Goal: Check status: Check status

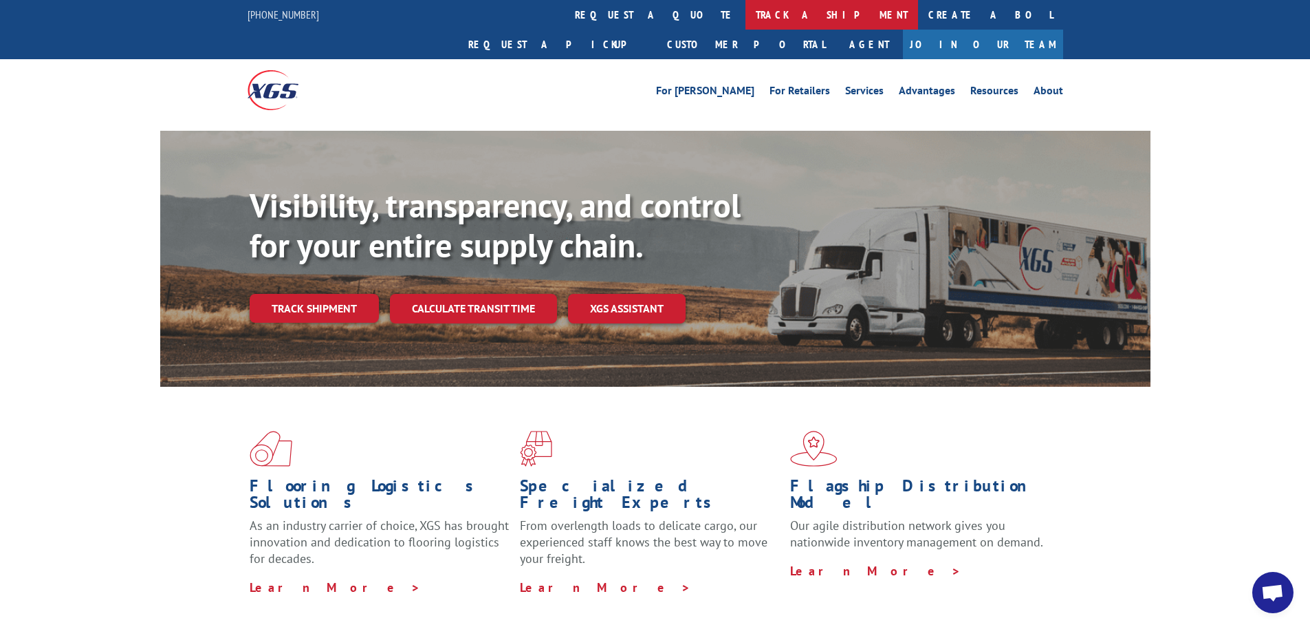
scroll to position [1256, 0]
click at [746, 10] on link "track a shipment" at bounding box center [832, 15] width 173 height 30
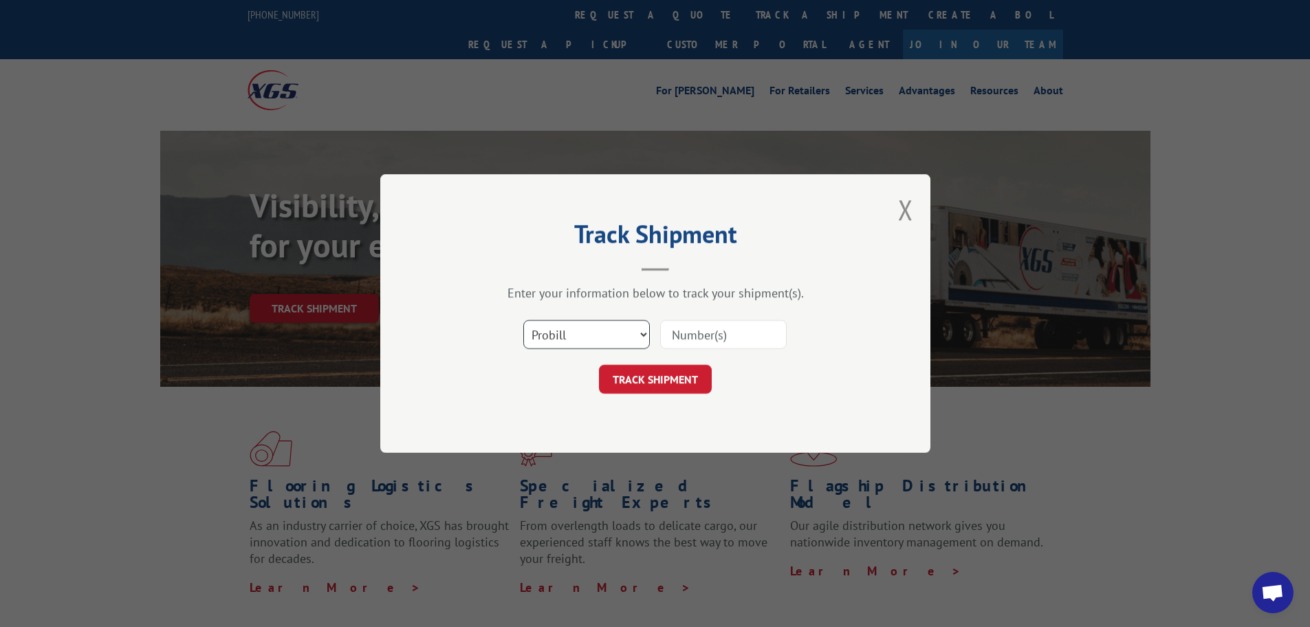
click at [579, 334] on select "Select category... Probill BOL PO" at bounding box center [586, 334] width 127 height 29
select select "bol"
click at [523, 320] on select "Select category... Probill BOL PO" at bounding box center [586, 334] width 127 height 29
click at [687, 341] on input at bounding box center [723, 334] width 127 height 29
paste input "59527290"
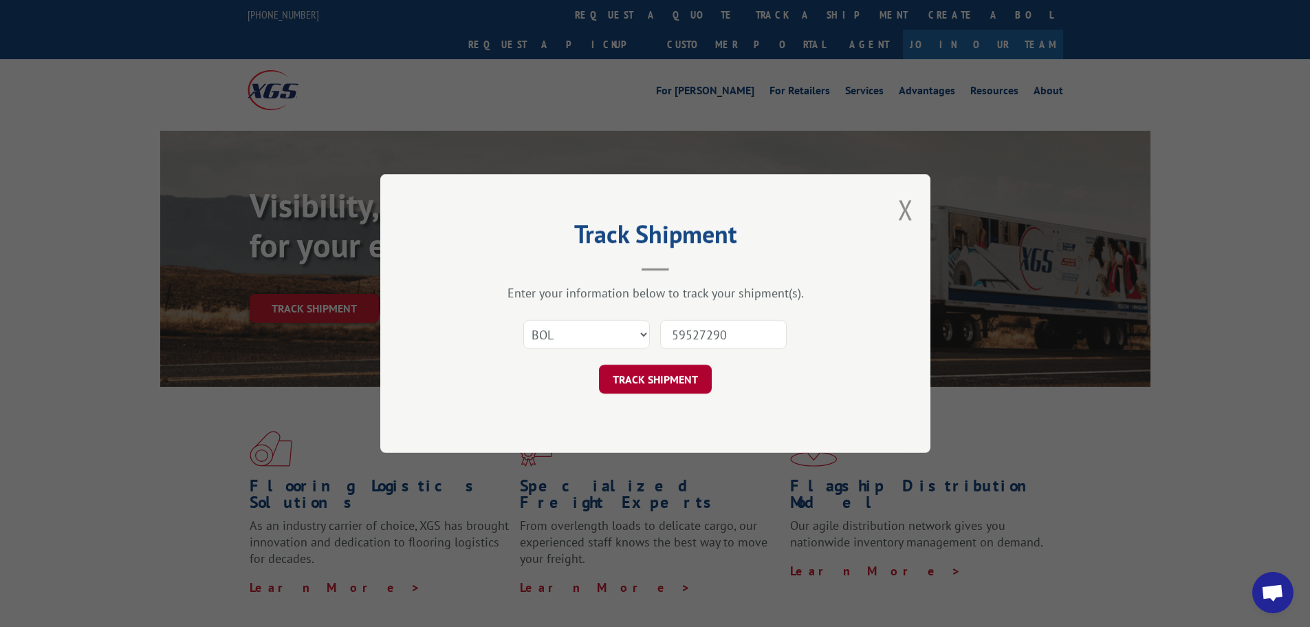
type input "59527290"
click at [664, 375] on button "TRACK SHIPMENT" at bounding box center [655, 379] width 113 height 29
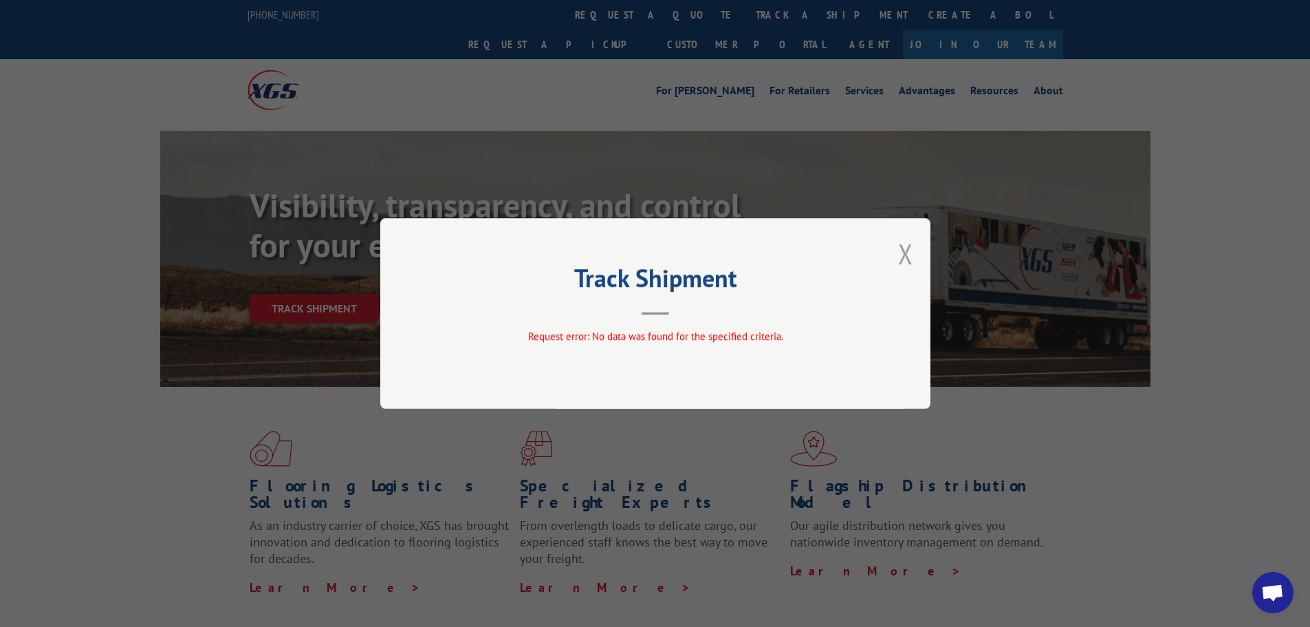
click at [907, 259] on button "Close modal" at bounding box center [905, 253] width 15 height 36
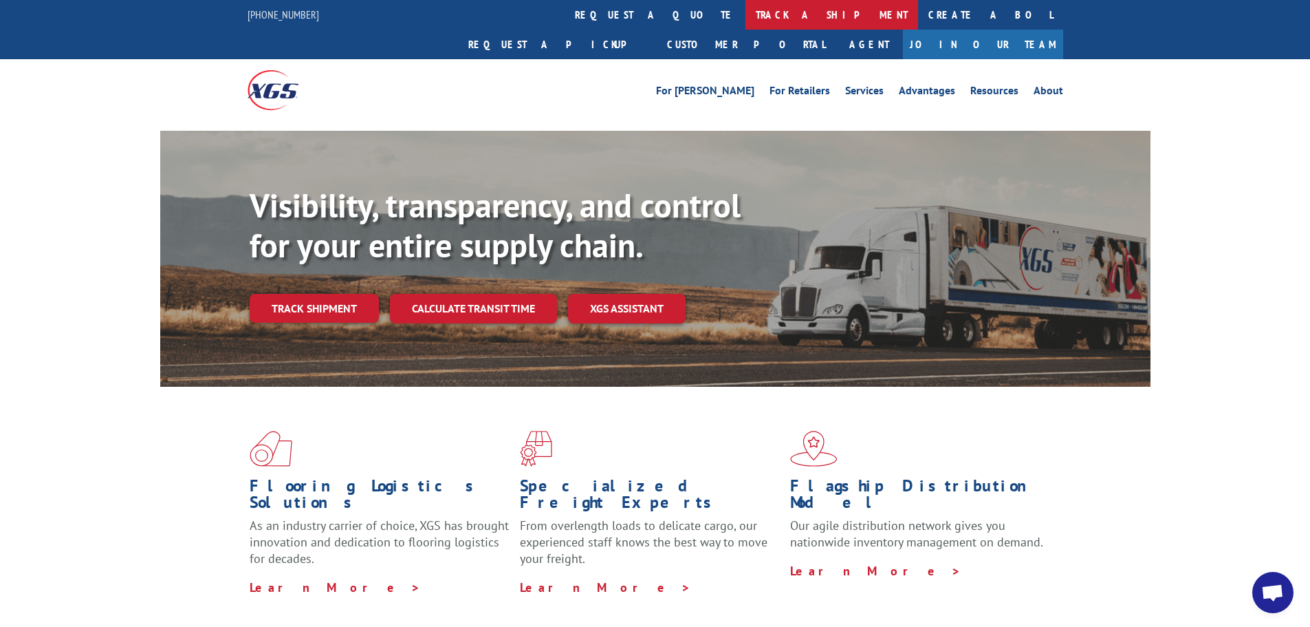
click at [746, 12] on link "track a shipment" at bounding box center [832, 15] width 173 height 30
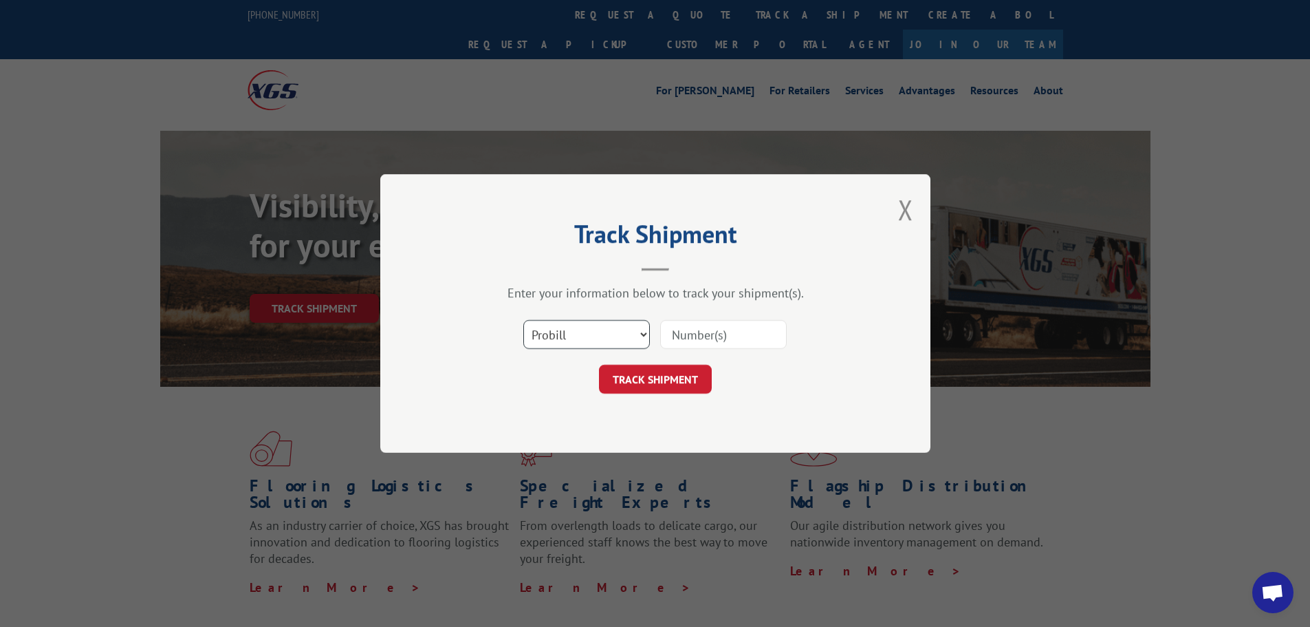
drag, startPoint x: 596, startPoint y: 332, endPoint x: 595, endPoint y: 343, distance: 10.4
click at [596, 336] on select "Select category... Probill BOL PO" at bounding box center [586, 334] width 127 height 29
select select "bol"
click at [523, 320] on select "Select category... Probill BOL PO" at bounding box center [586, 334] width 127 height 29
click at [686, 344] on input at bounding box center [723, 334] width 127 height 29
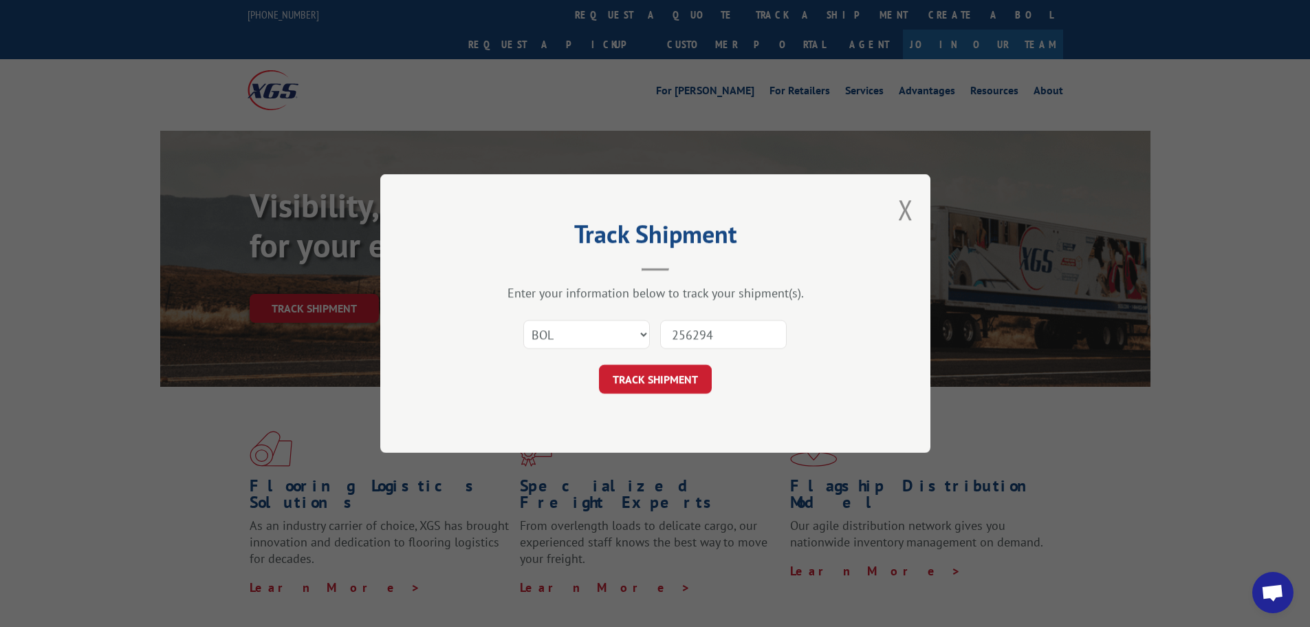
type input "2562944"
click button "TRACK SHIPMENT" at bounding box center [655, 379] width 113 height 29
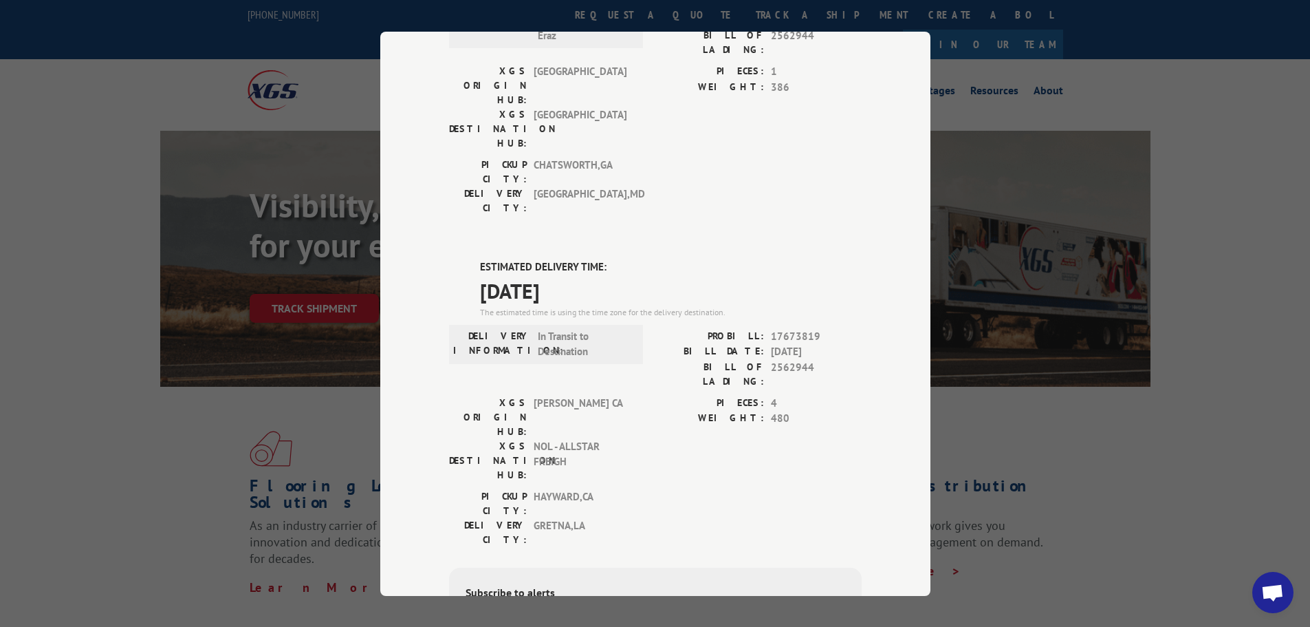
scroll to position [0, 0]
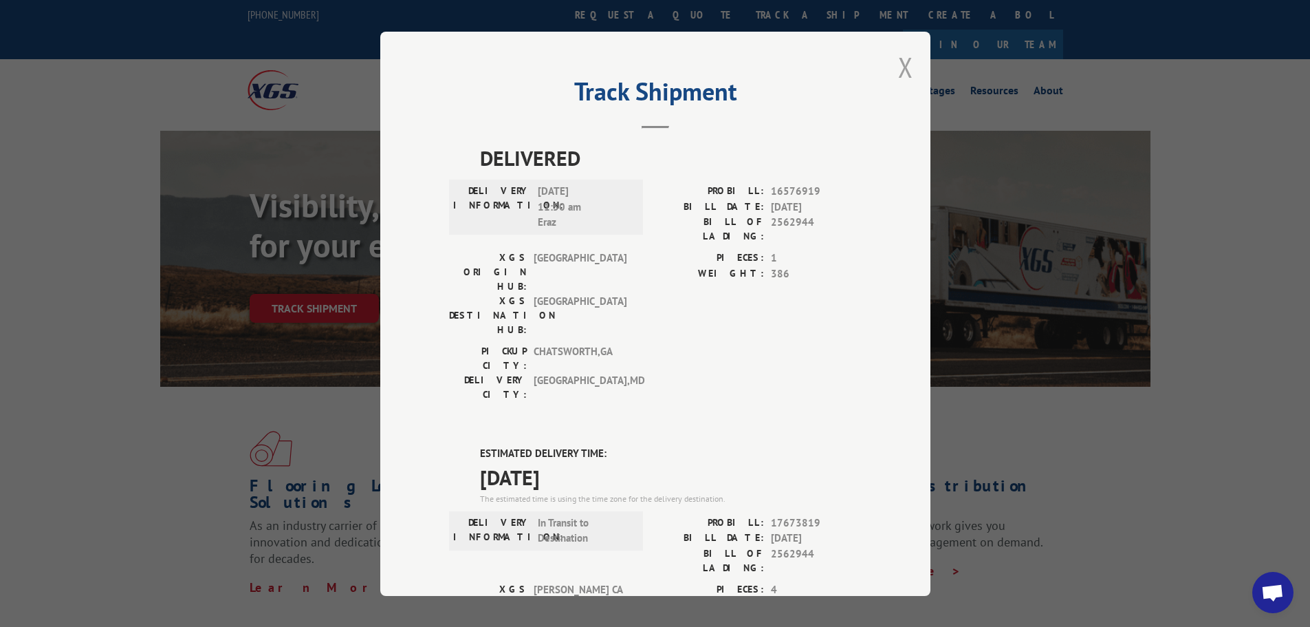
click at [900, 66] on button "Close modal" at bounding box center [905, 67] width 15 height 36
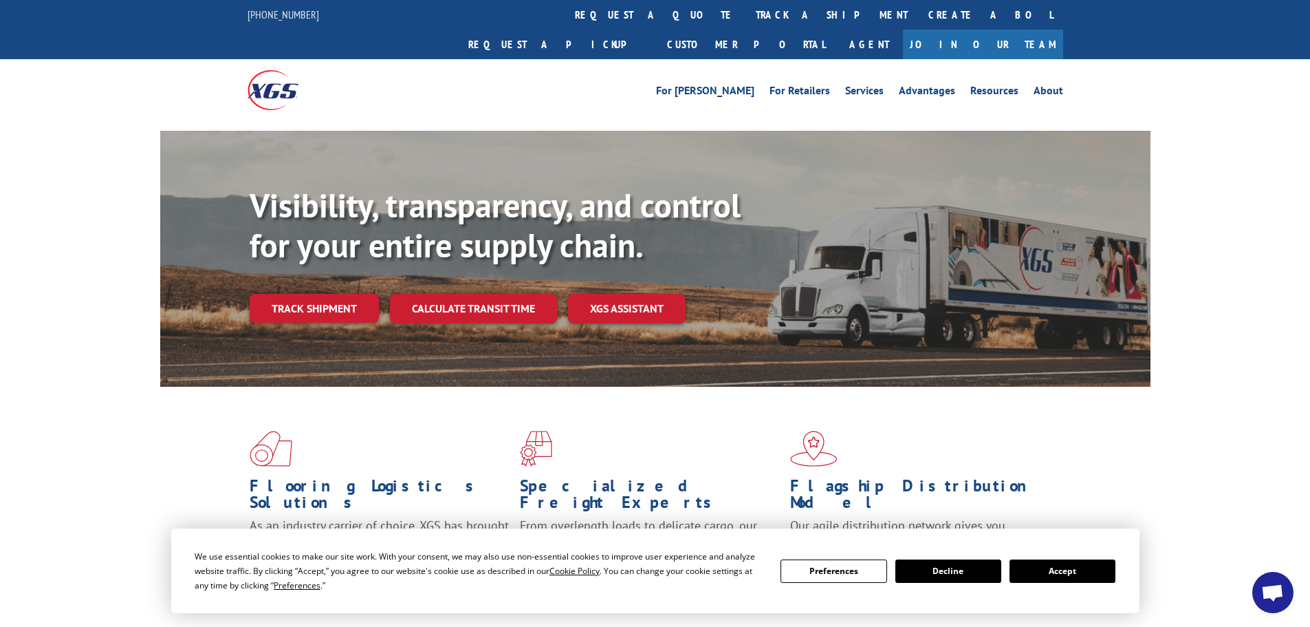
scroll to position [1256, 0]
click at [836, 30] on link "Customer Portal" at bounding box center [746, 45] width 179 height 30
